Goal: Find specific page/section: Find specific page/section

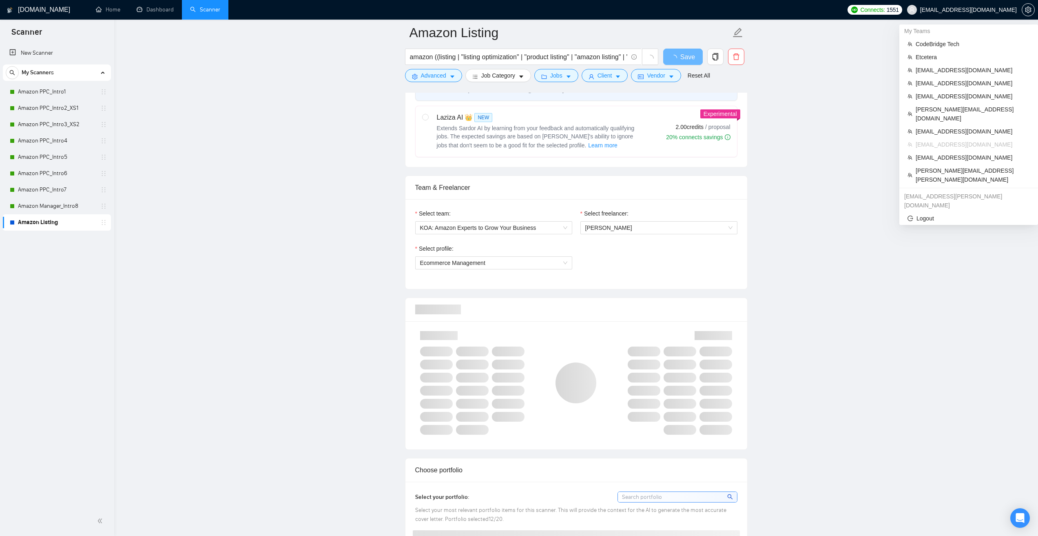
scroll to position [326, 0]
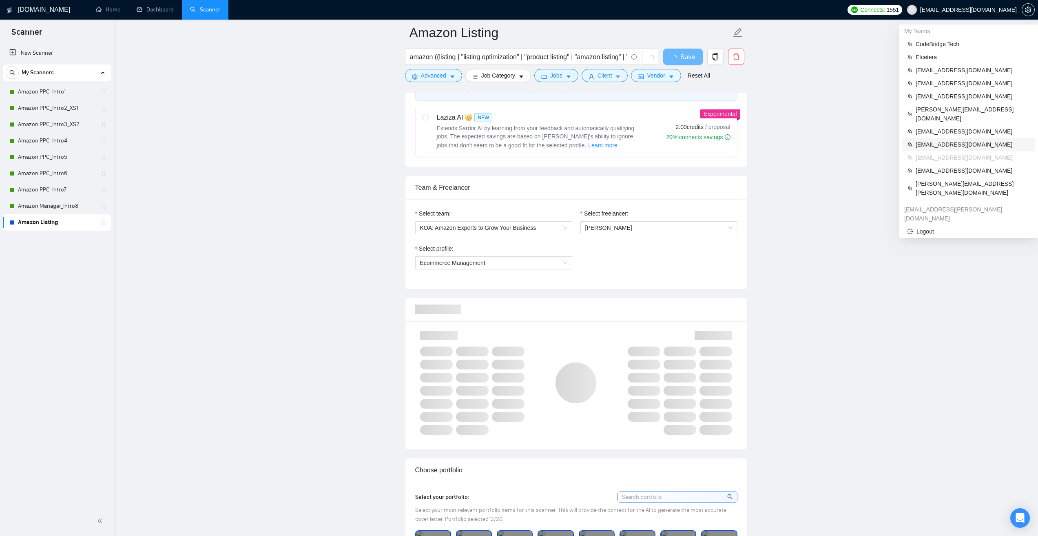
click at [935, 140] on span "[EMAIL_ADDRESS][DOMAIN_NAME]" at bounding box center [973, 144] width 114 height 9
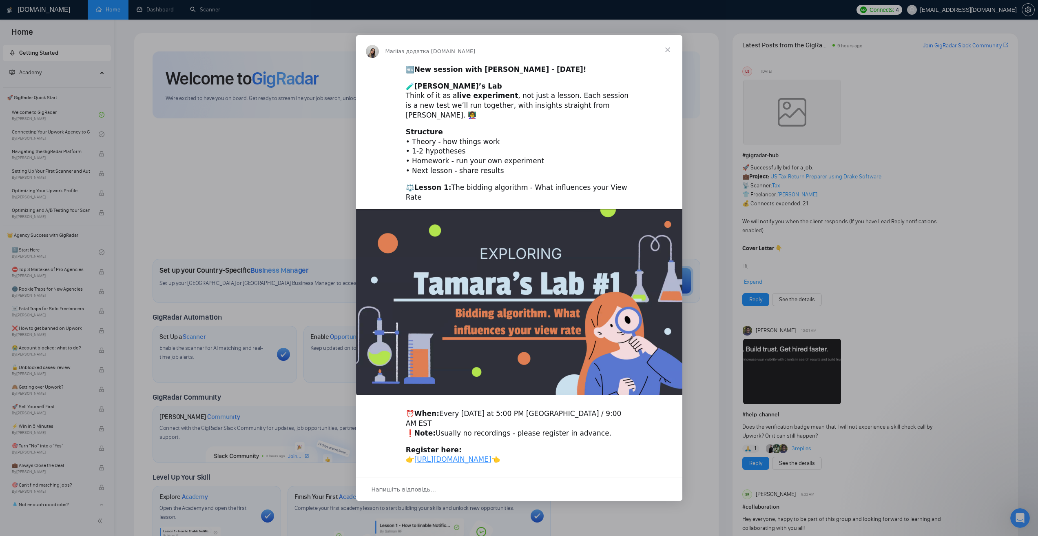
click at [670, 51] on span "Закрити" at bounding box center [667, 49] width 29 height 29
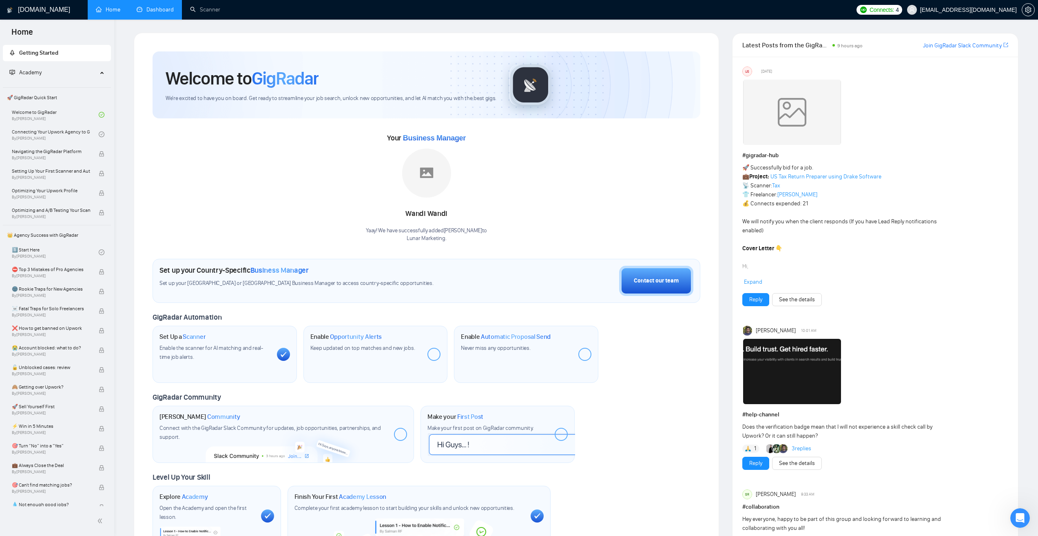
click at [166, 9] on link "Dashboard" at bounding box center [155, 9] width 37 height 7
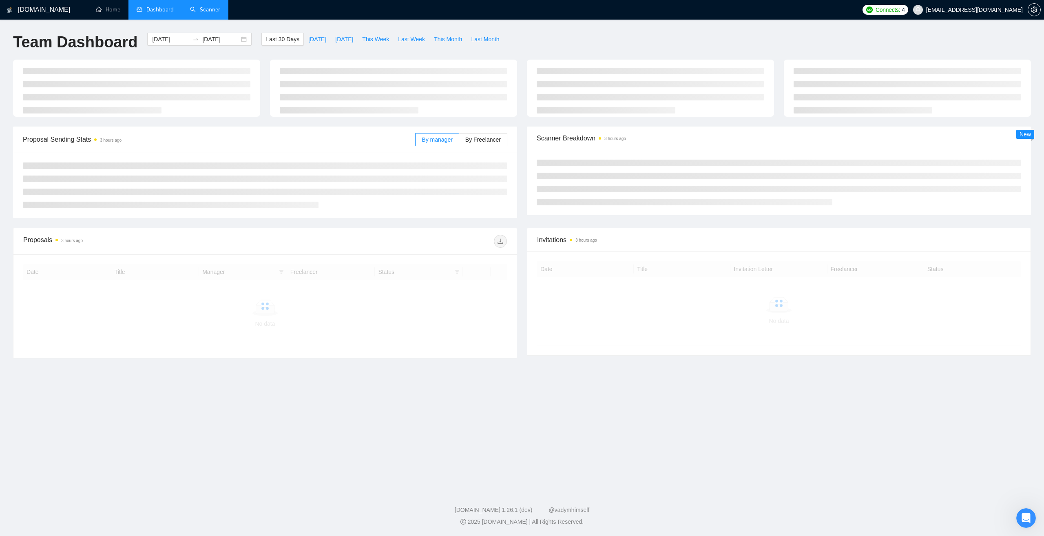
click at [208, 12] on link "Scanner" at bounding box center [205, 9] width 30 height 7
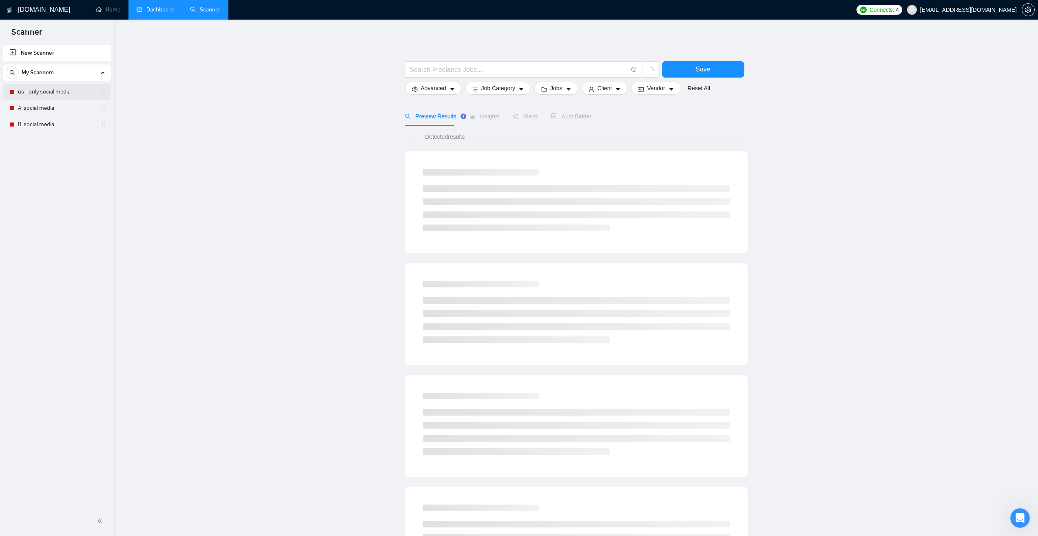
click at [54, 88] on link "us - only social media" at bounding box center [56, 92] width 77 height 16
